Goal: Task Accomplishment & Management: Manage account settings

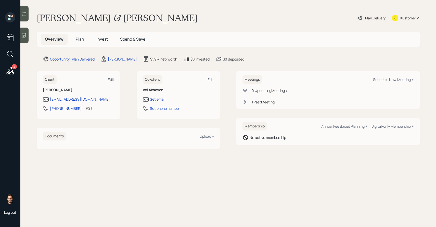
click at [103, 39] on span "Invest" at bounding box center [101, 39] width 11 height 6
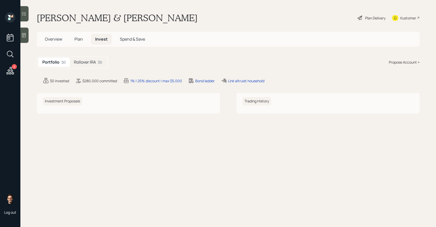
click at [81, 36] on span "Plan" at bounding box center [79, 39] width 8 height 6
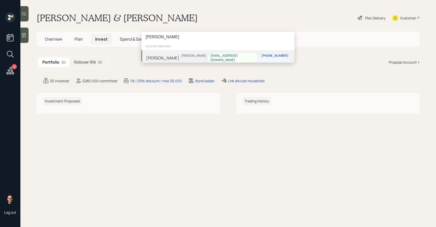
type input "clara moody"
